Goal: Information Seeking & Learning: Learn about a topic

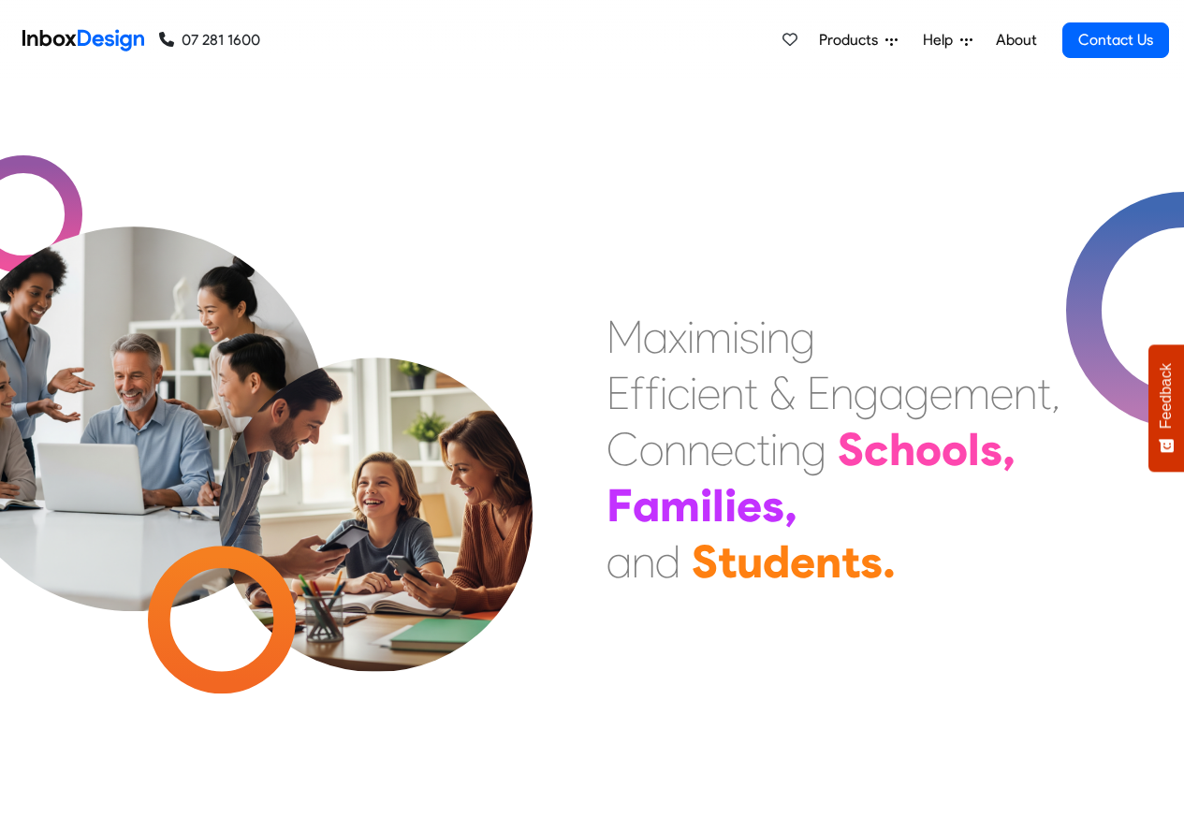
click at [868, 41] on span "Products" at bounding box center [852, 40] width 66 height 22
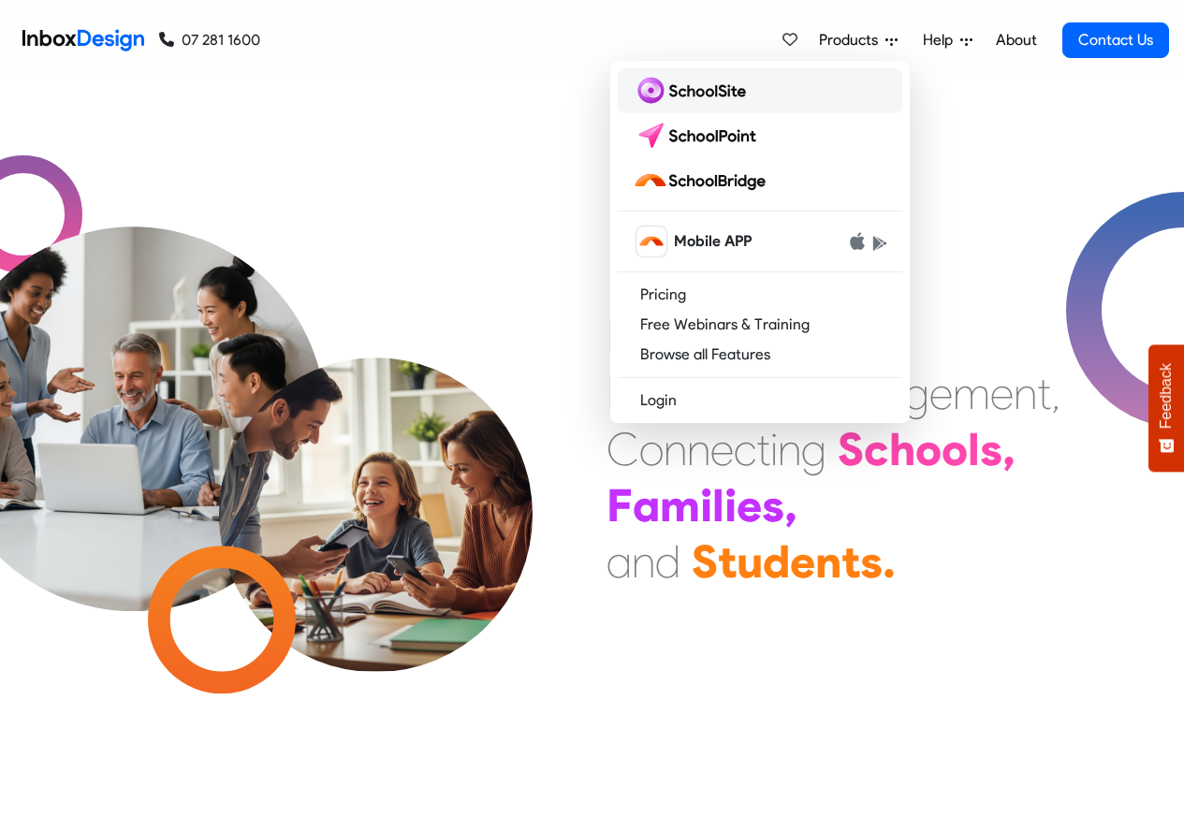
click at [712, 93] on img at bounding box center [693, 91] width 121 height 30
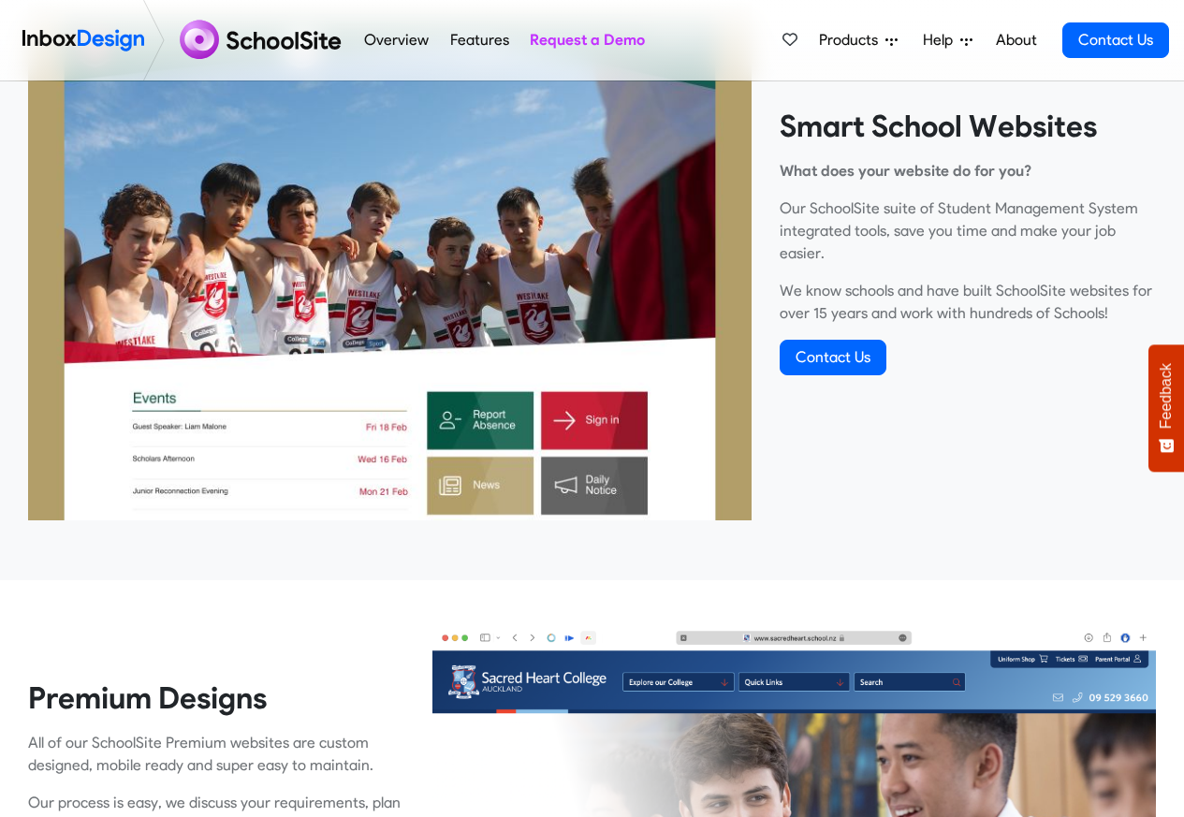
scroll to position [674, 0]
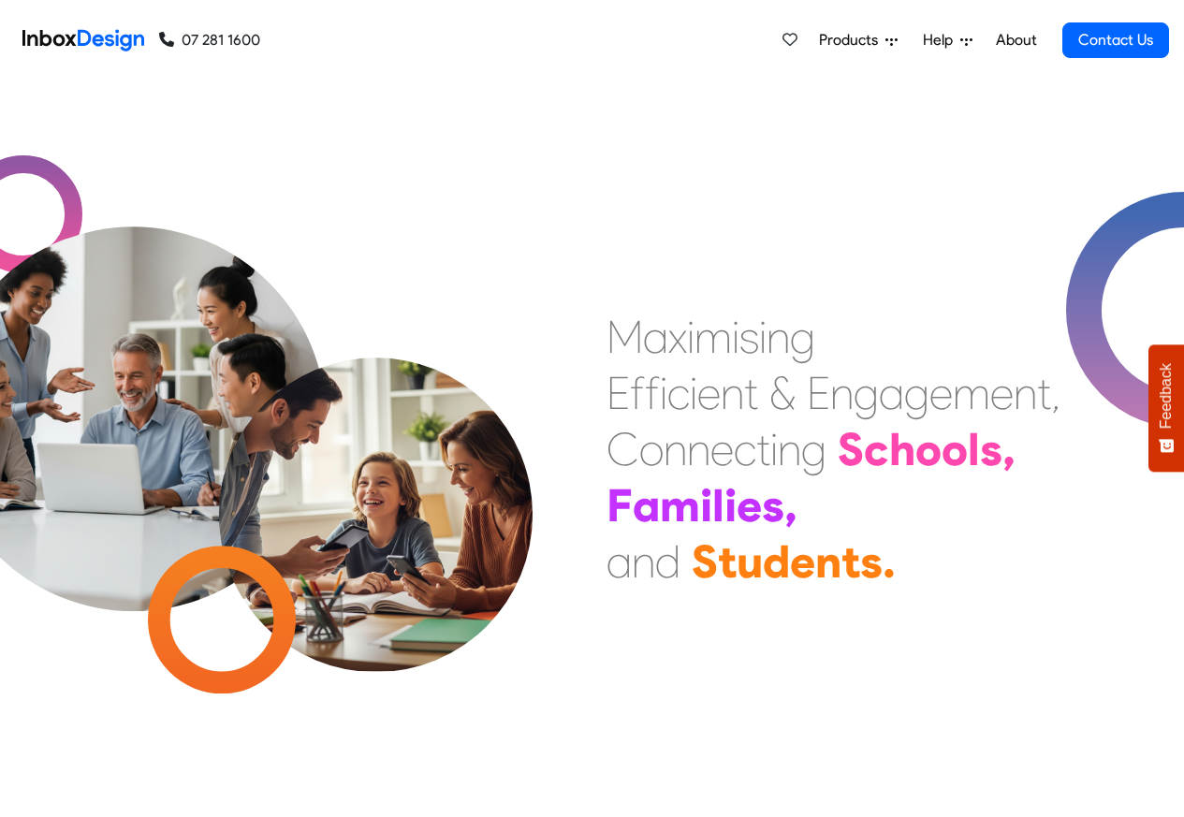
click at [868, 42] on span "Products" at bounding box center [852, 40] width 66 height 22
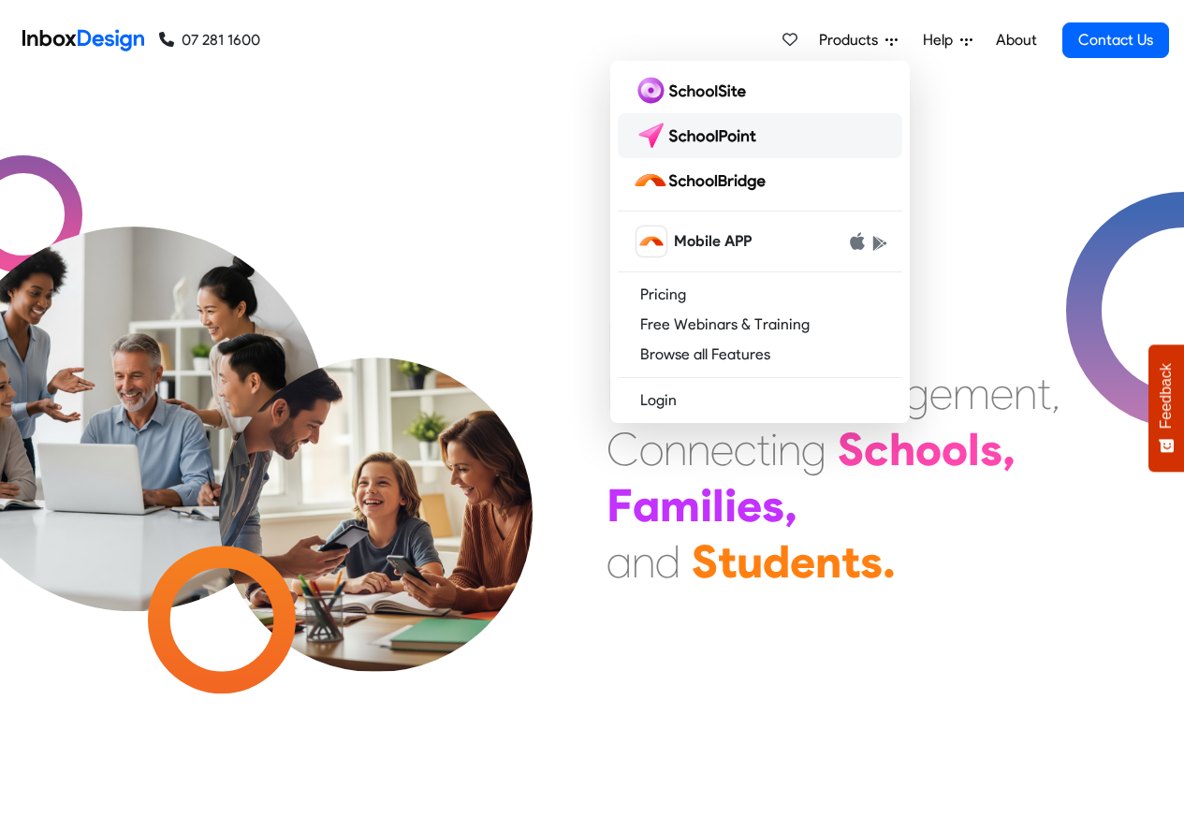
click at [700, 136] on img at bounding box center [699, 136] width 132 height 30
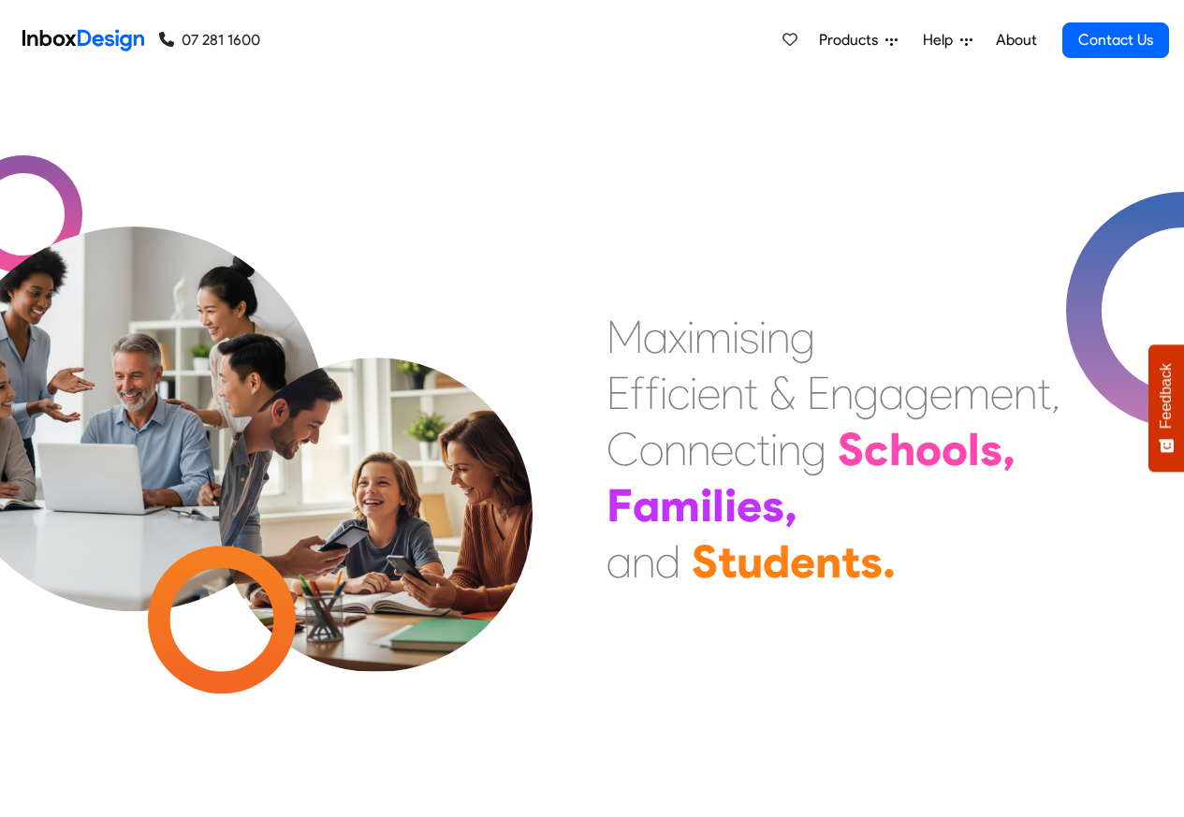
click at [862, 38] on span "Products" at bounding box center [852, 40] width 66 height 22
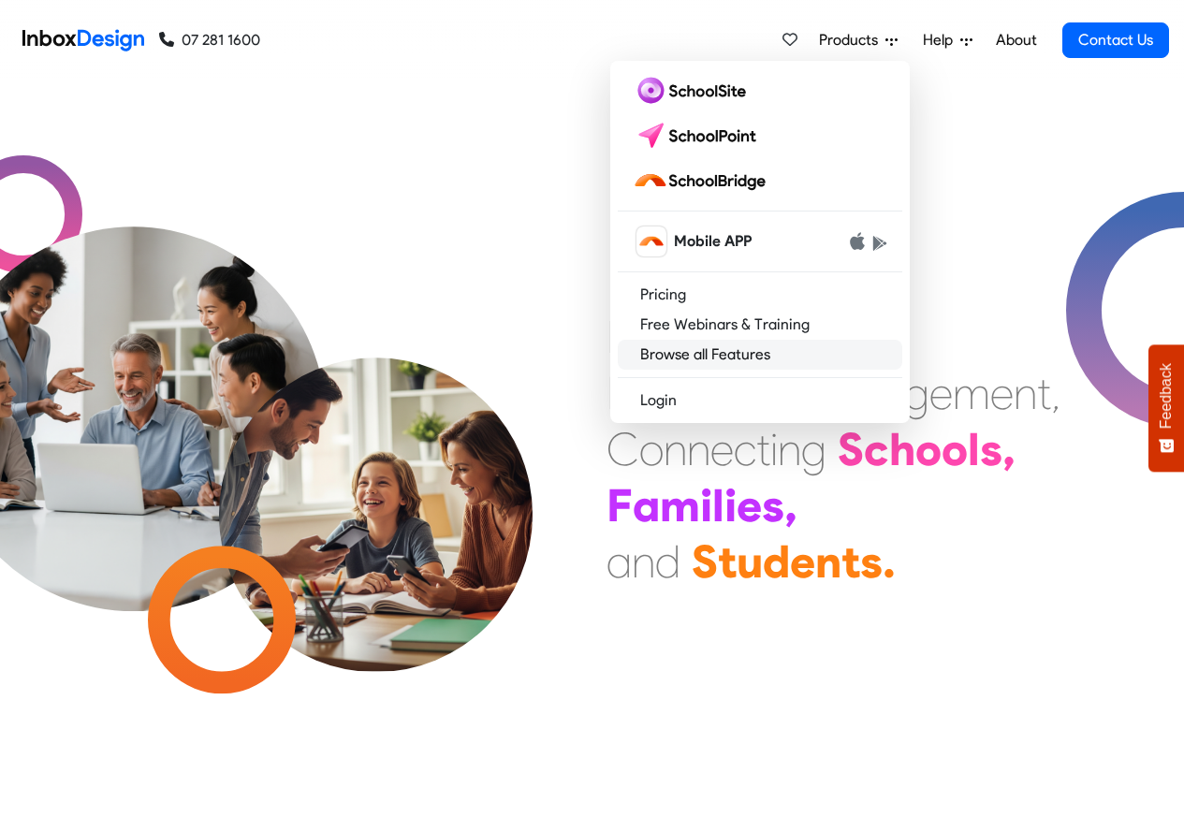
click at [686, 355] on link "Browse all Features" at bounding box center [760, 355] width 285 height 30
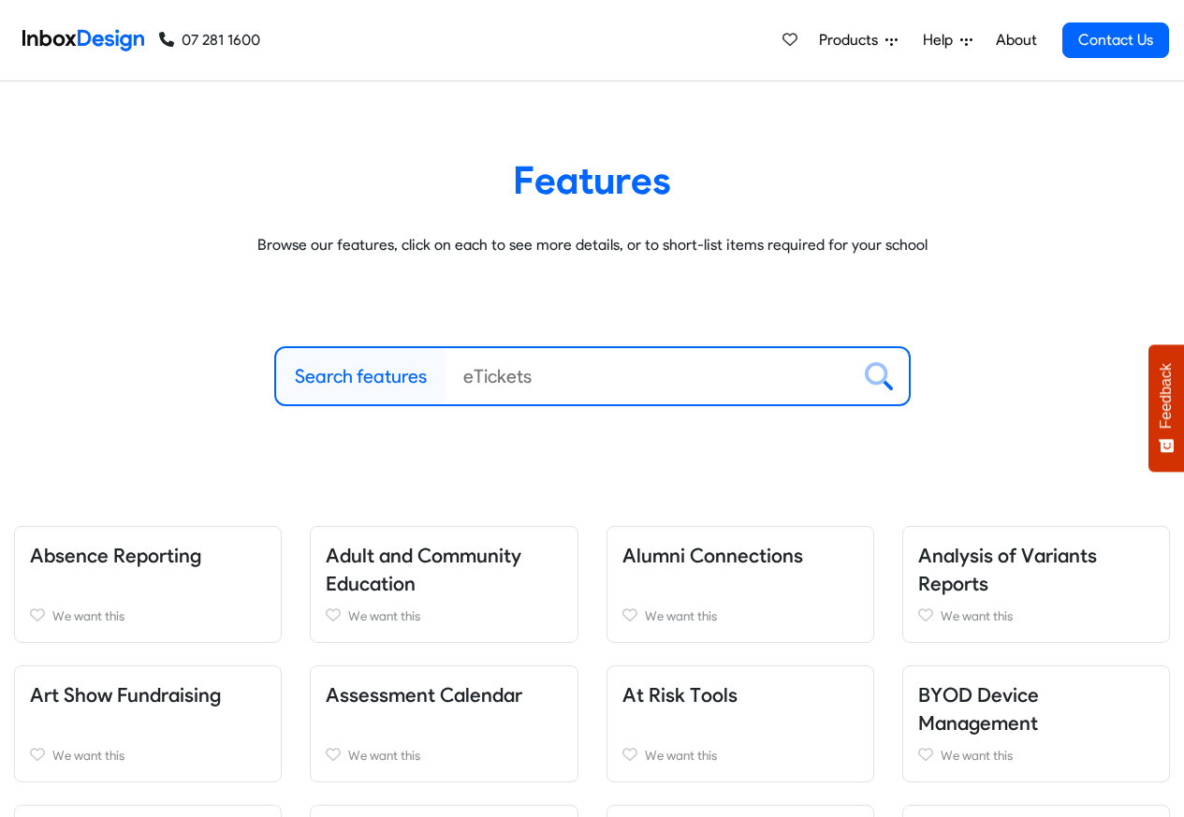
click at [1040, 41] on link "About" at bounding box center [1016, 40] width 51 height 37
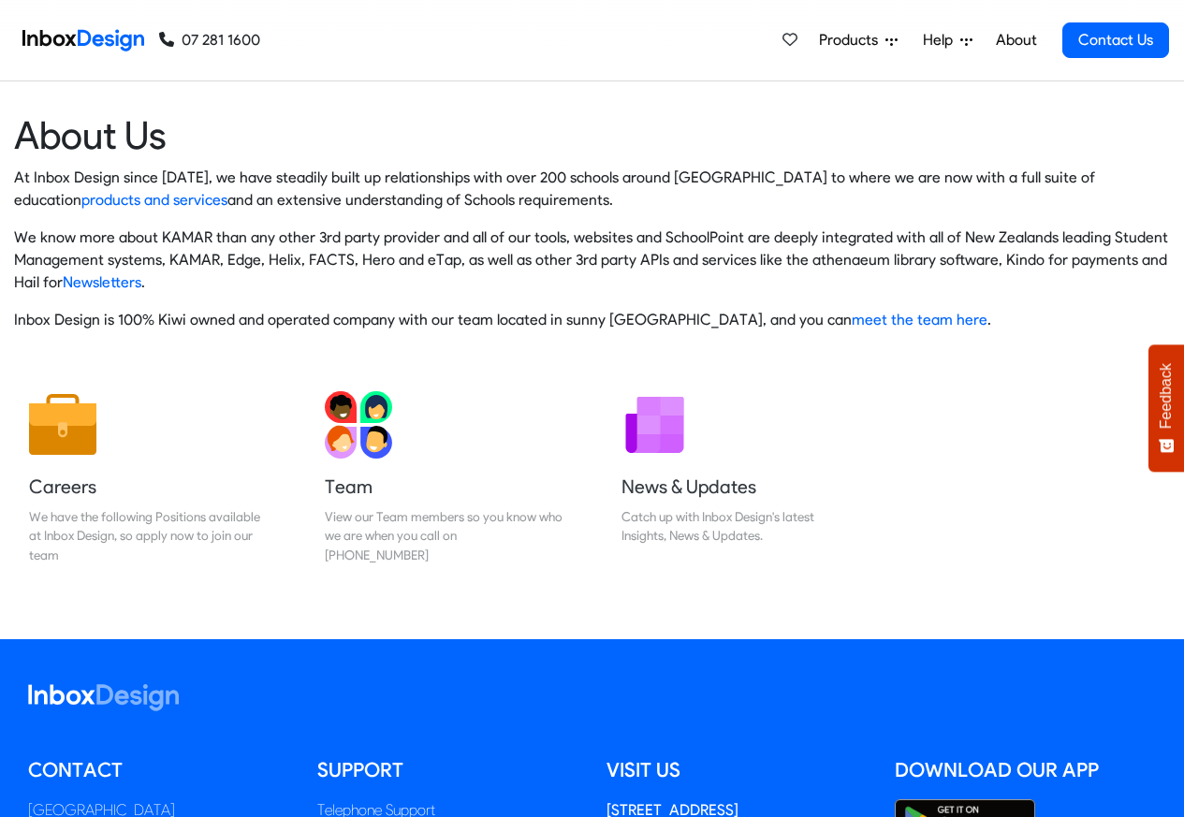
click at [952, 41] on span "Help" at bounding box center [941, 40] width 37 height 22
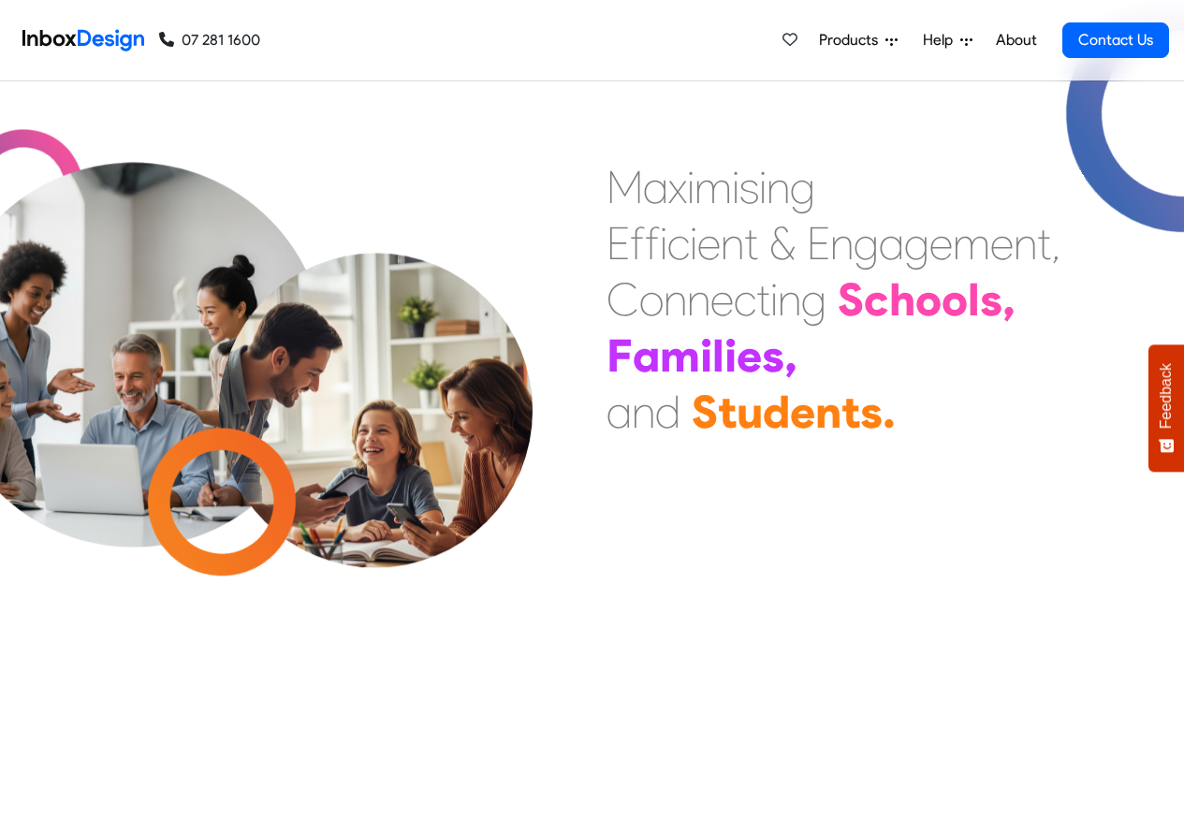
scroll to position [721, 0]
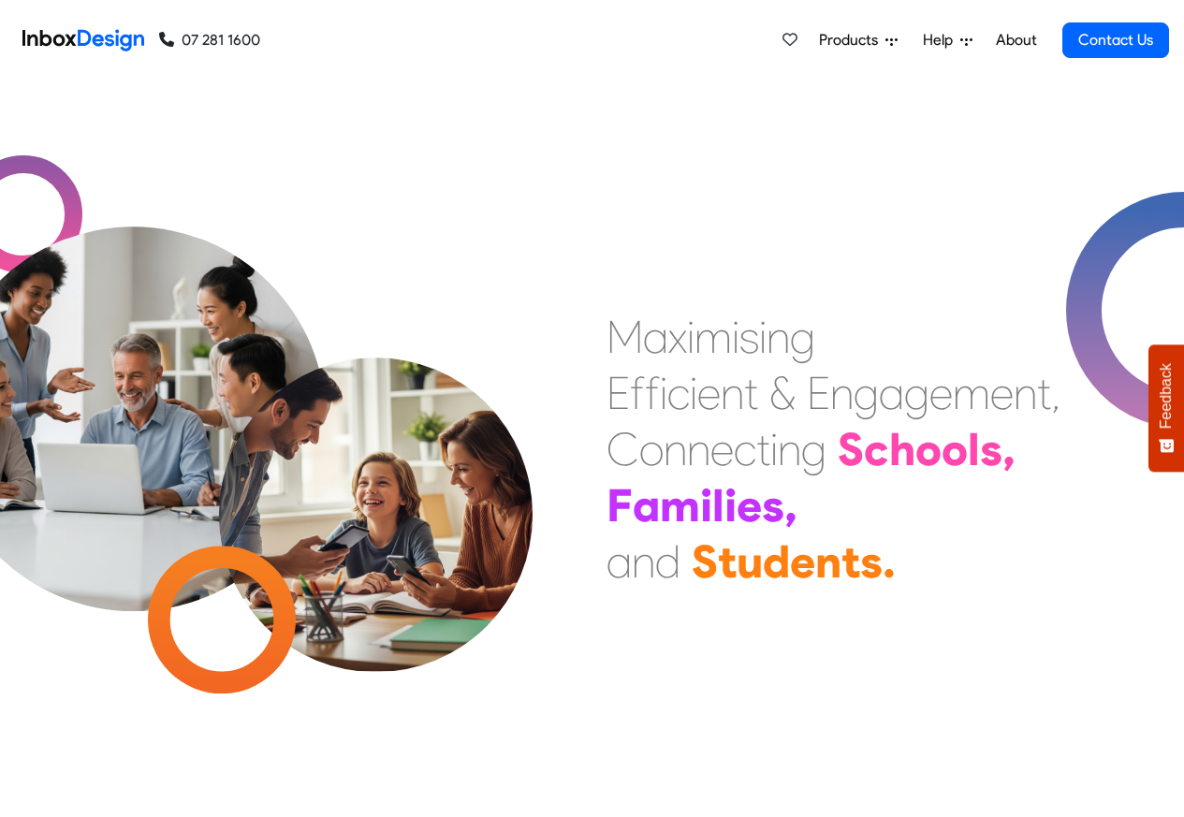
click at [868, 38] on span "Products" at bounding box center [852, 40] width 66 height 22
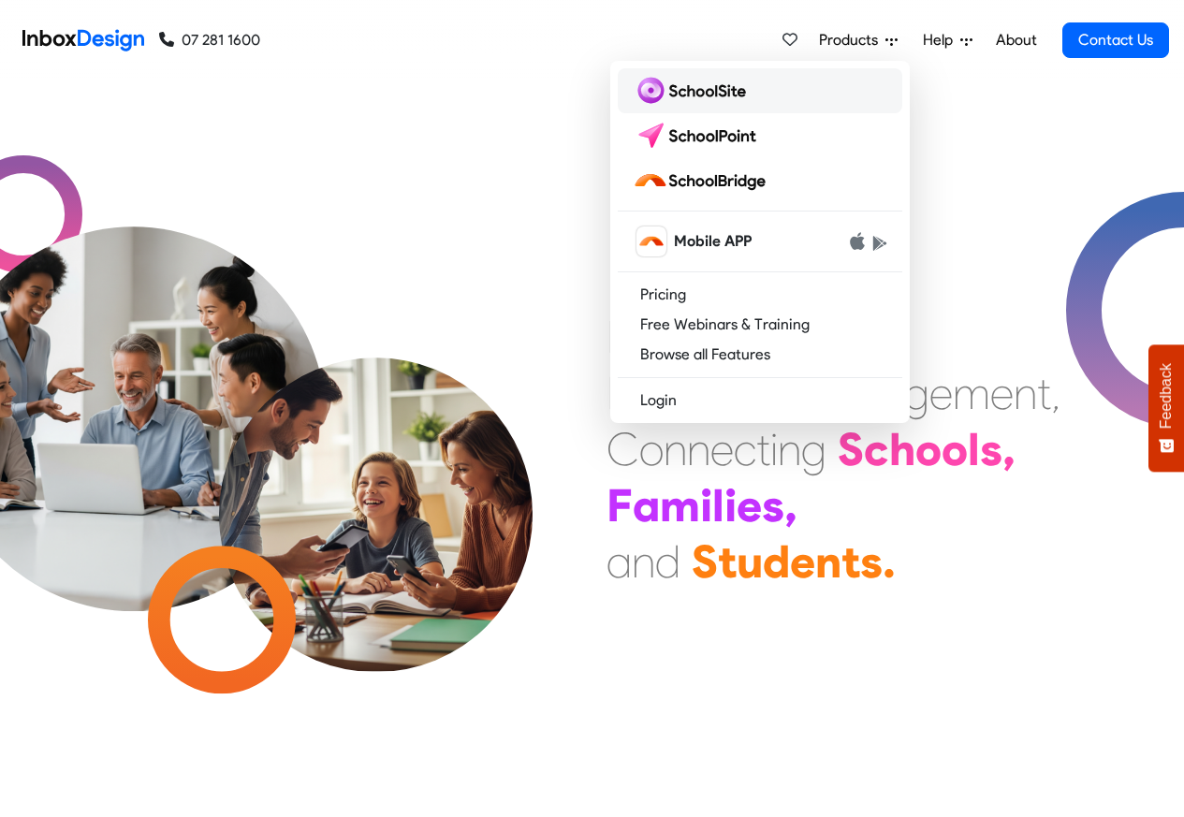
click at [702, 93] on img at bounding box center [693, 91] width 121 height 30
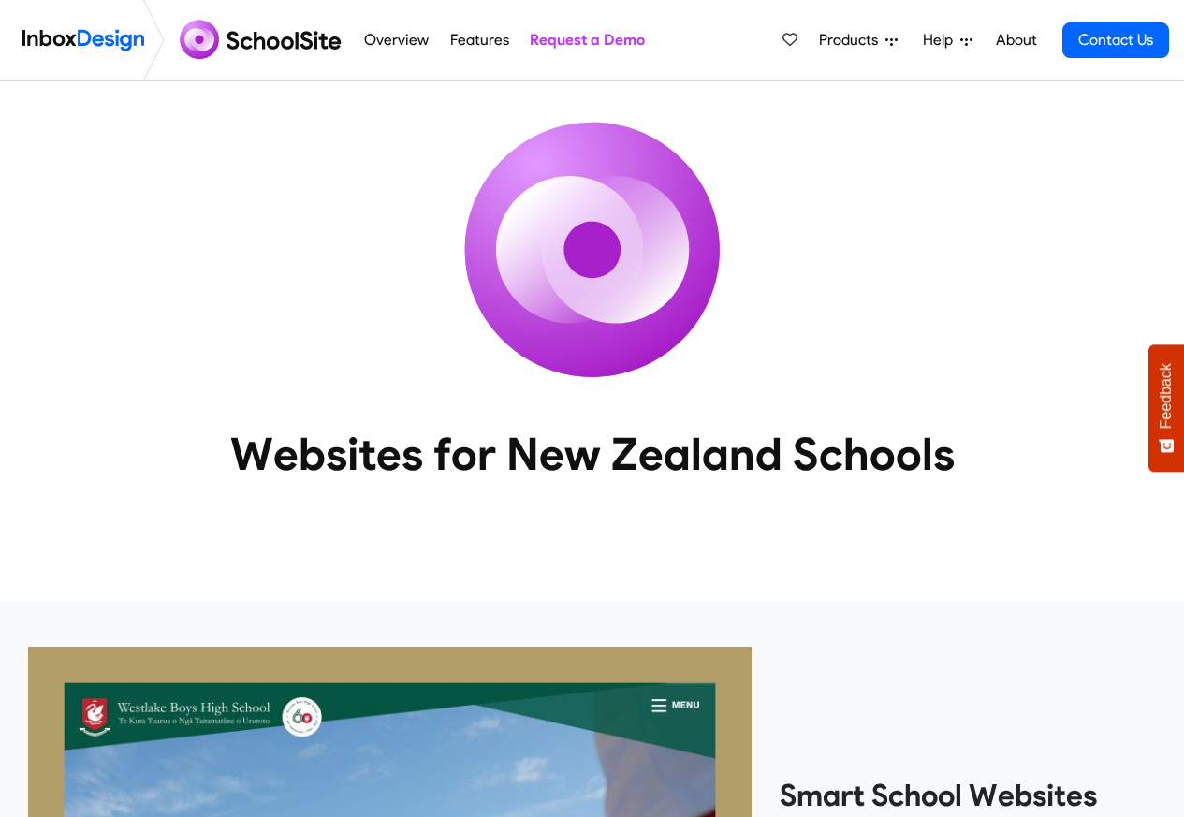
scroll to position [1612, 0]
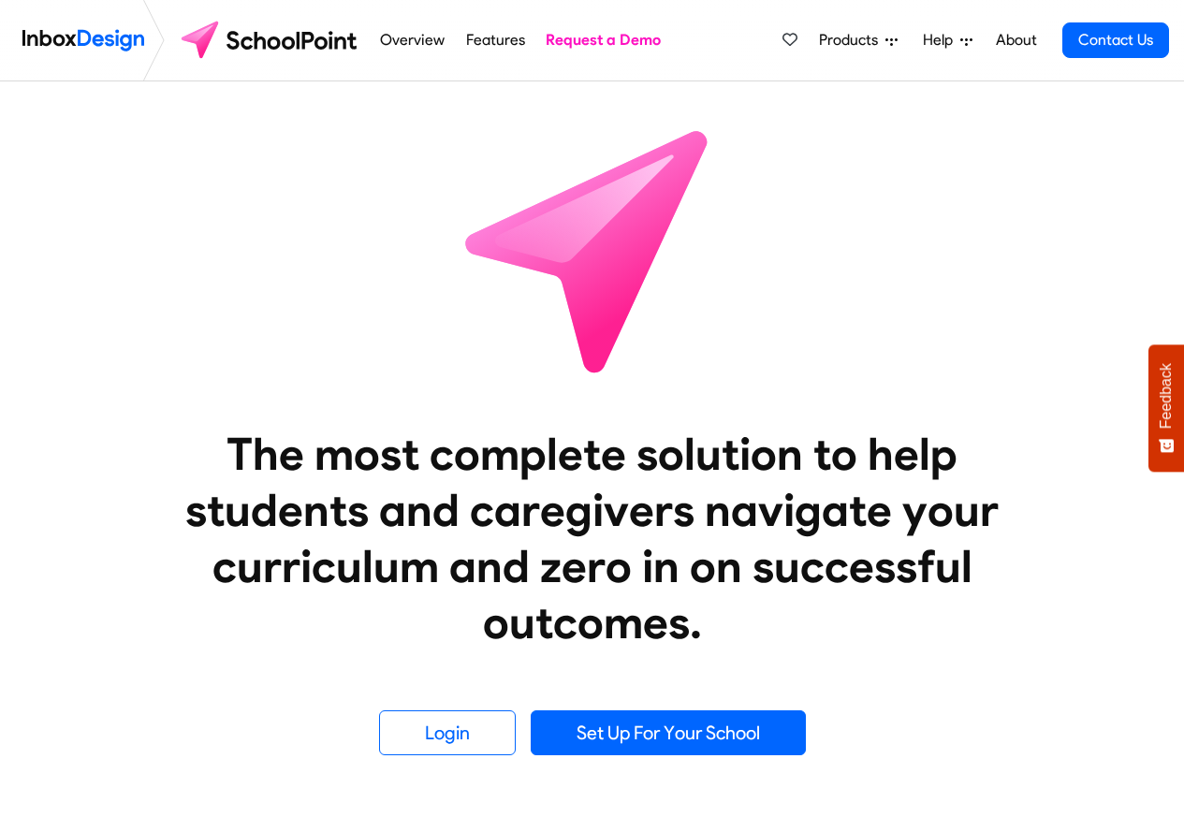
click at [846, 40] on span "Products" at bounding box center [852, 40] width 66 height 22
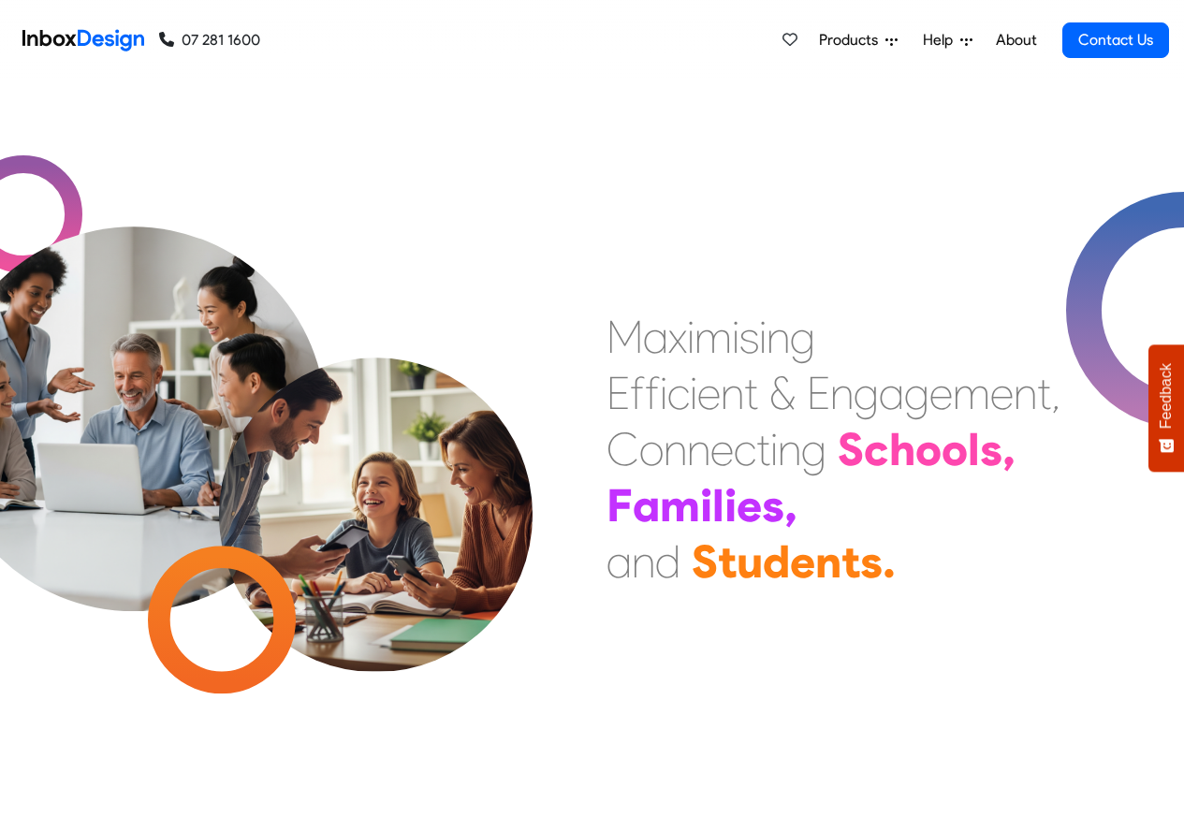
click at [843, 38] on span "Products" at bounding box center [852, 40] width 66 height 22
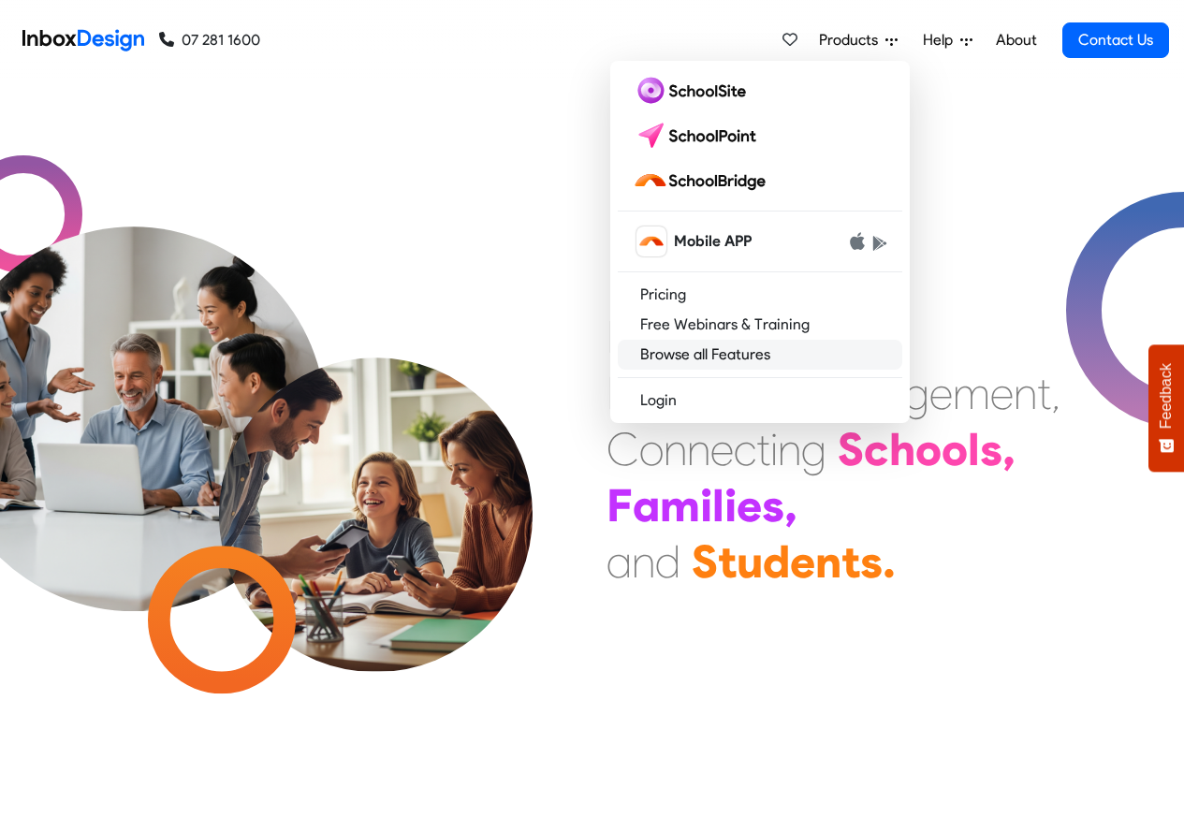
click at [684, 356] on link "Browse all Features" at bounding box center [760, 355] width 285 height 30
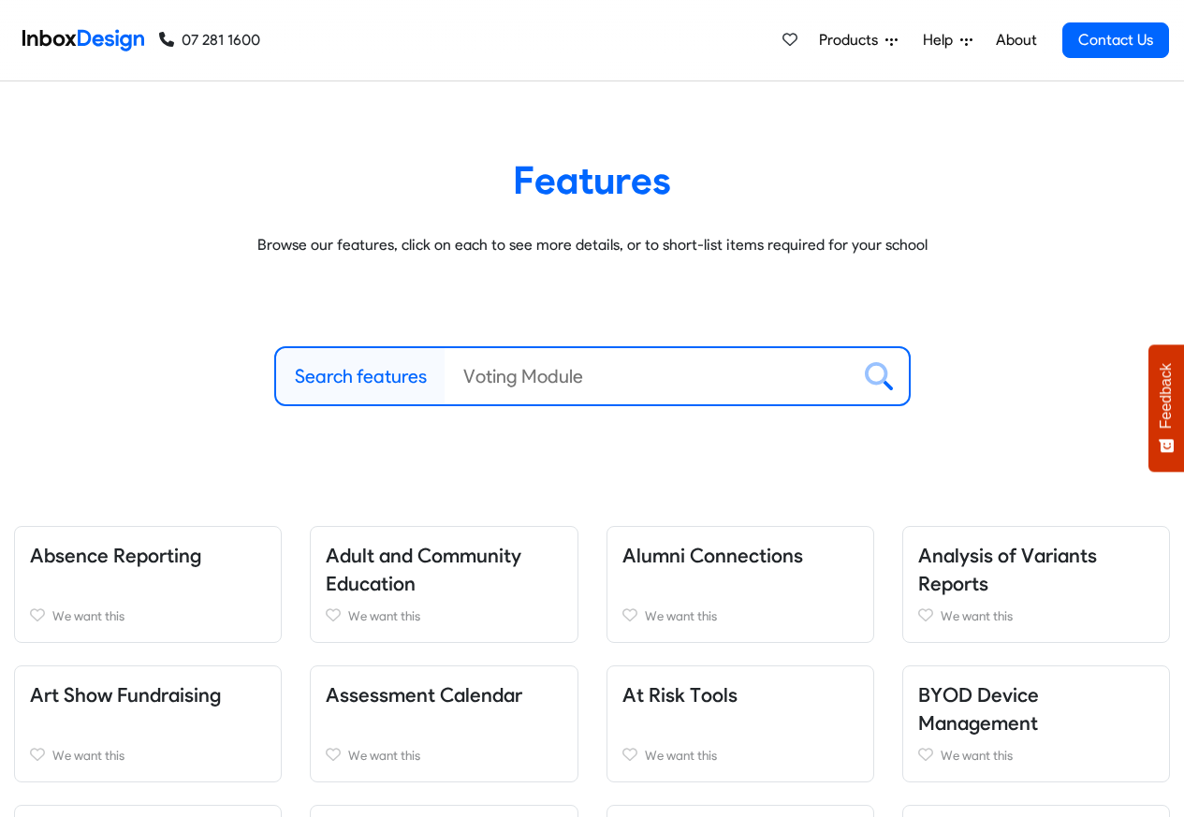
scroll to position [1325, 0]
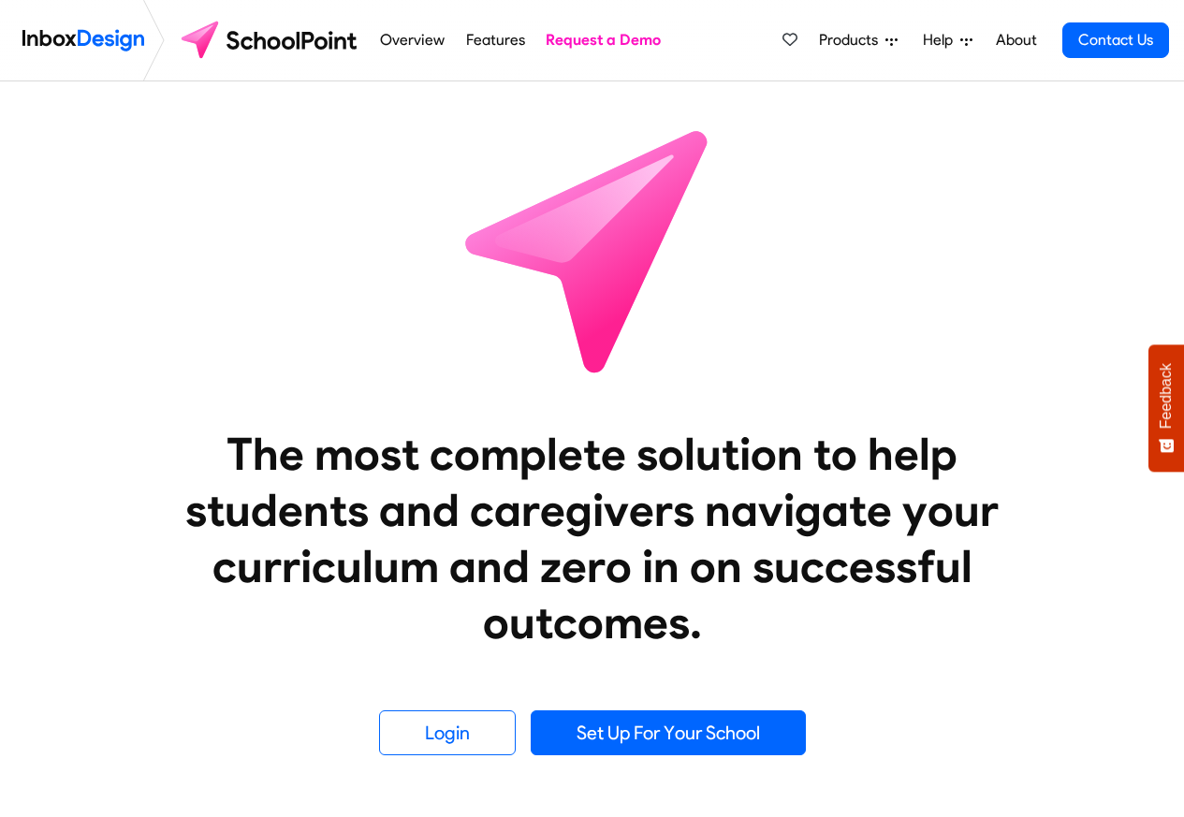
click at [1021, 41] on link "About" at bounding box center [1016, 40] width 51 height 37
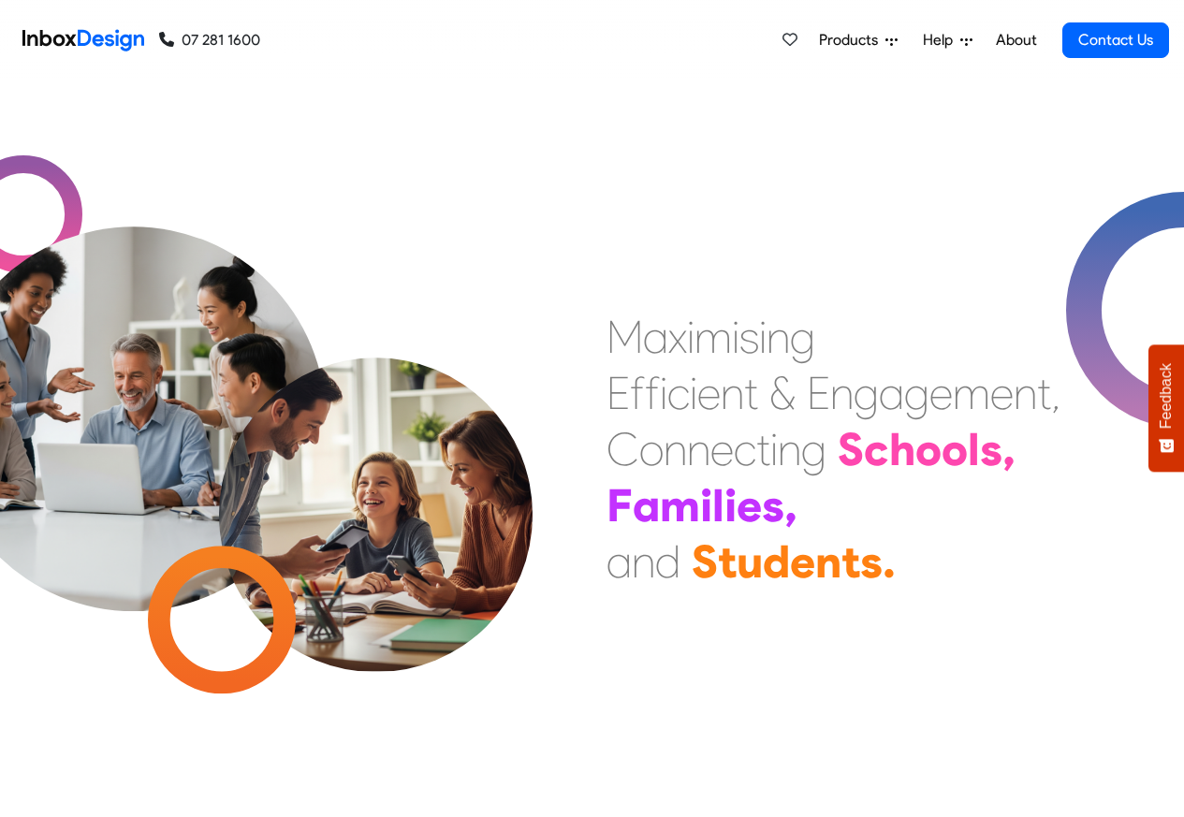
click at [861, 38] on span "Products" at bounding box center [852, 40] width 66 height 22
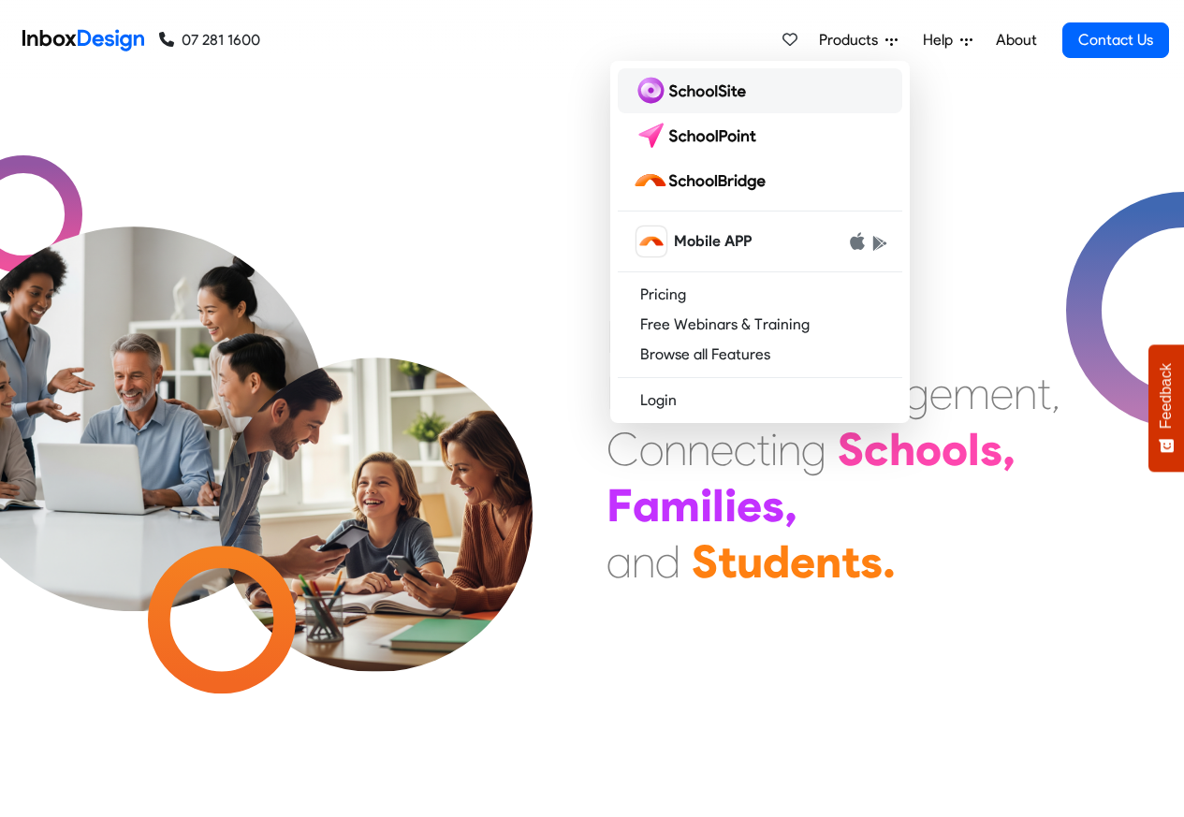
click at [690, 93] on img at bounding box center [693, 91] width 121 height 30
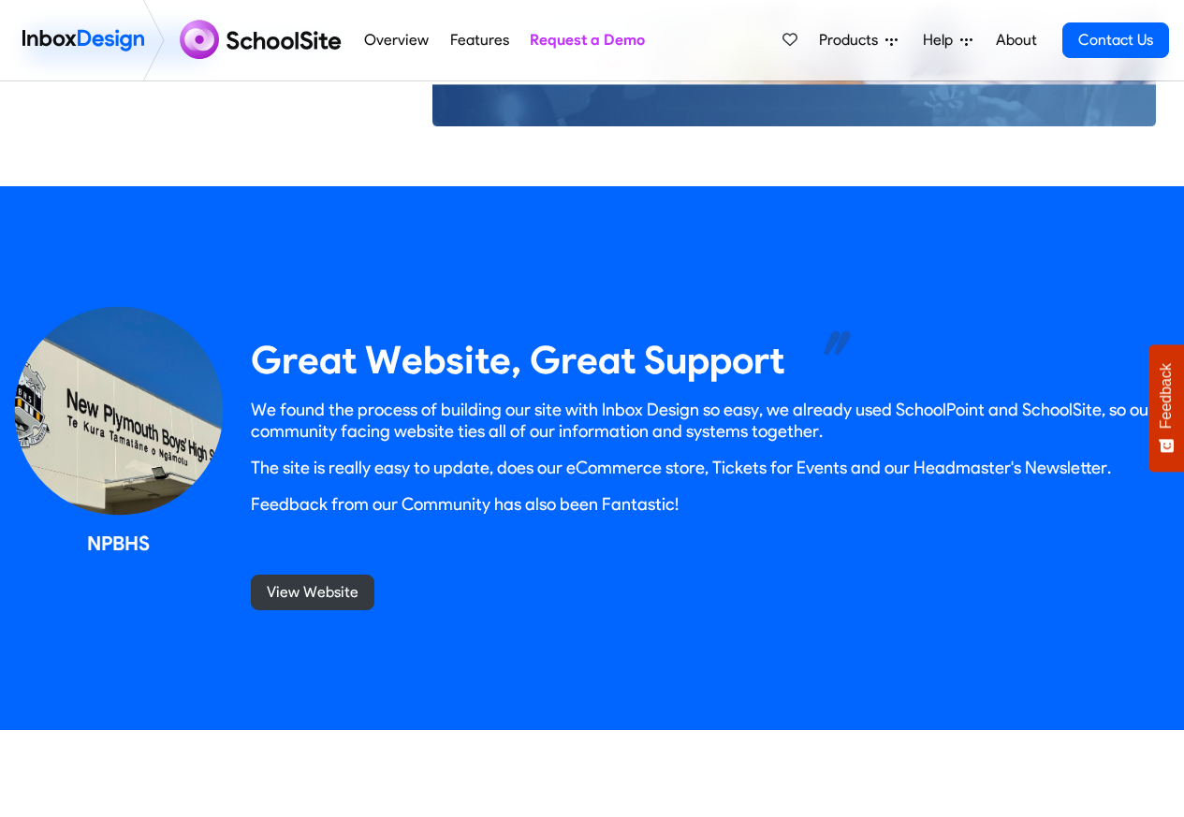
scroll to position [1176, 0]
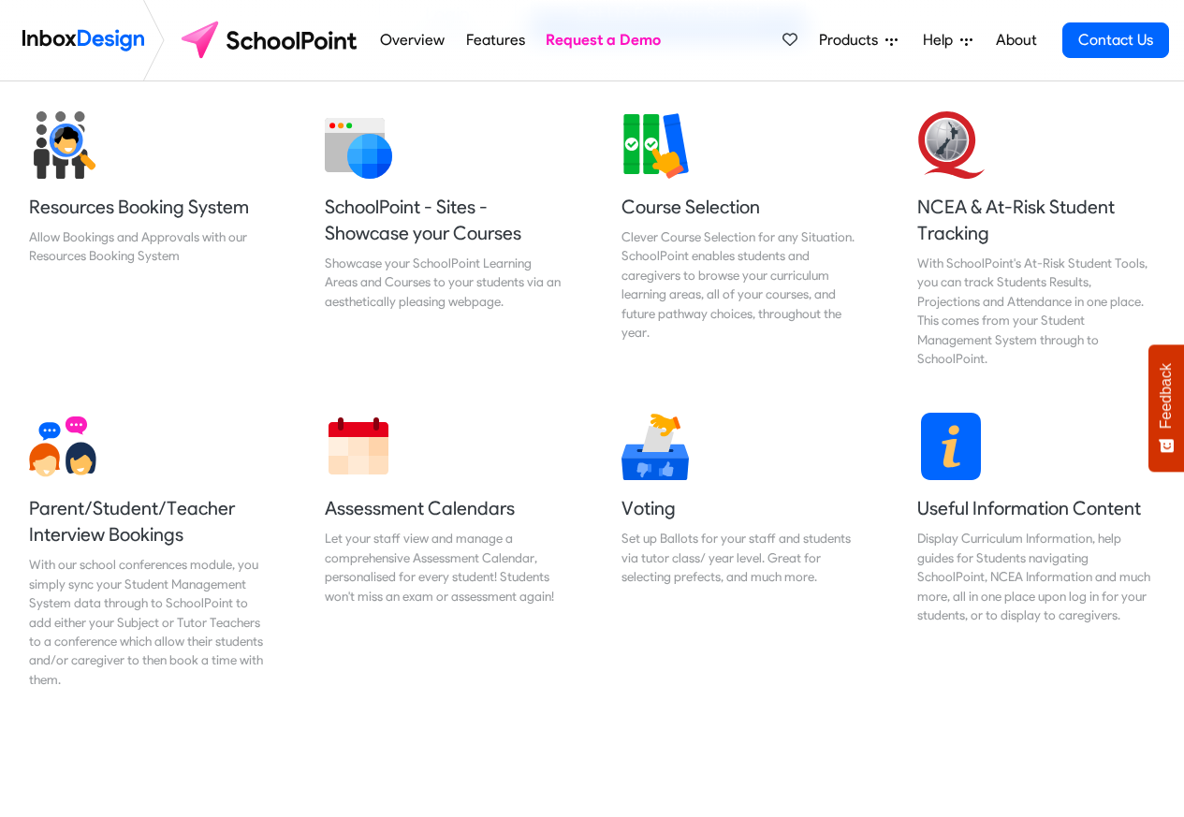
scroll to position [787, 0]
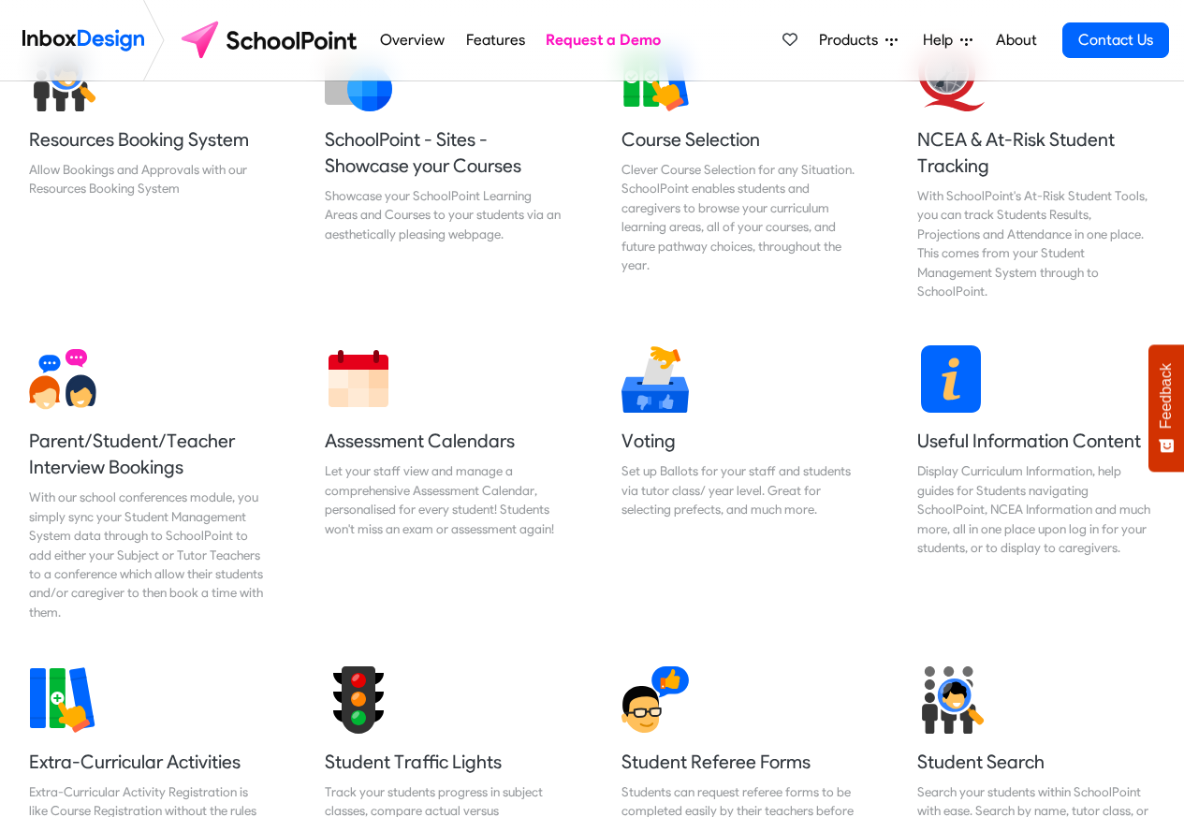
click at [404, 40] on link "Overview" at bounding box center [412, 40] width 75 height 37
